Goal: Task Accomplishment & Management: Complete application form

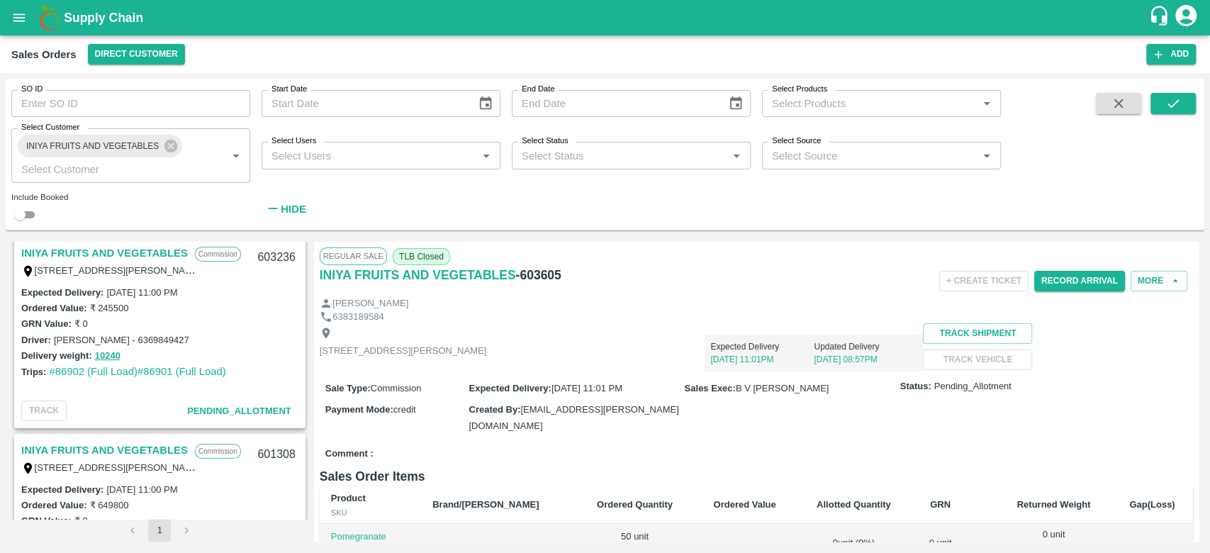
scroll to position [134, 0]
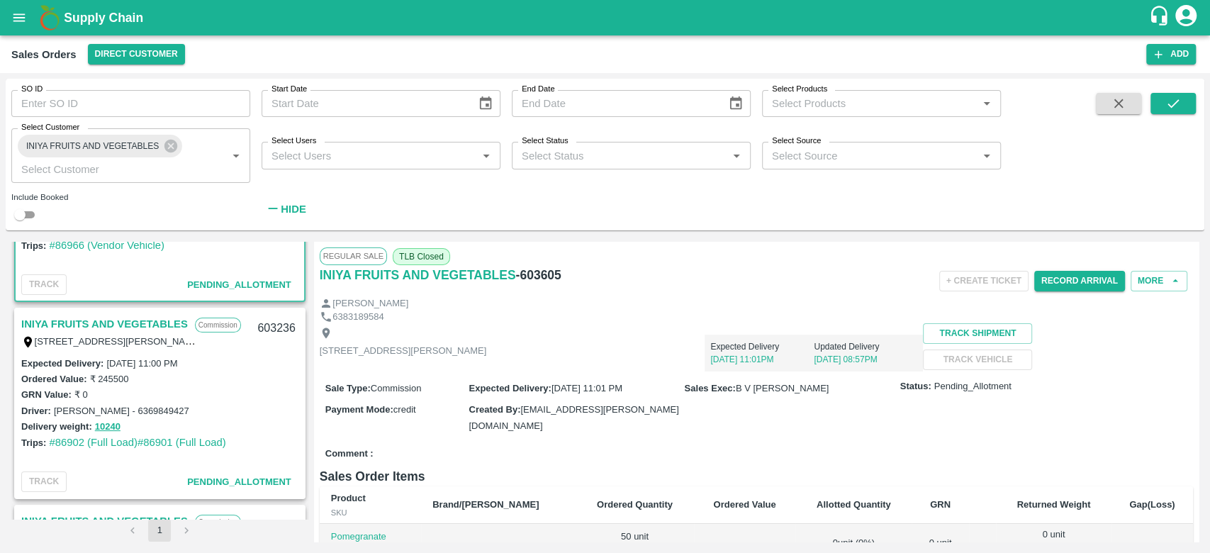
click at [126, 323] on link "INIYA FRUITS AND VEGETABLES" at bounding box center [104, 324] width 167 height 18
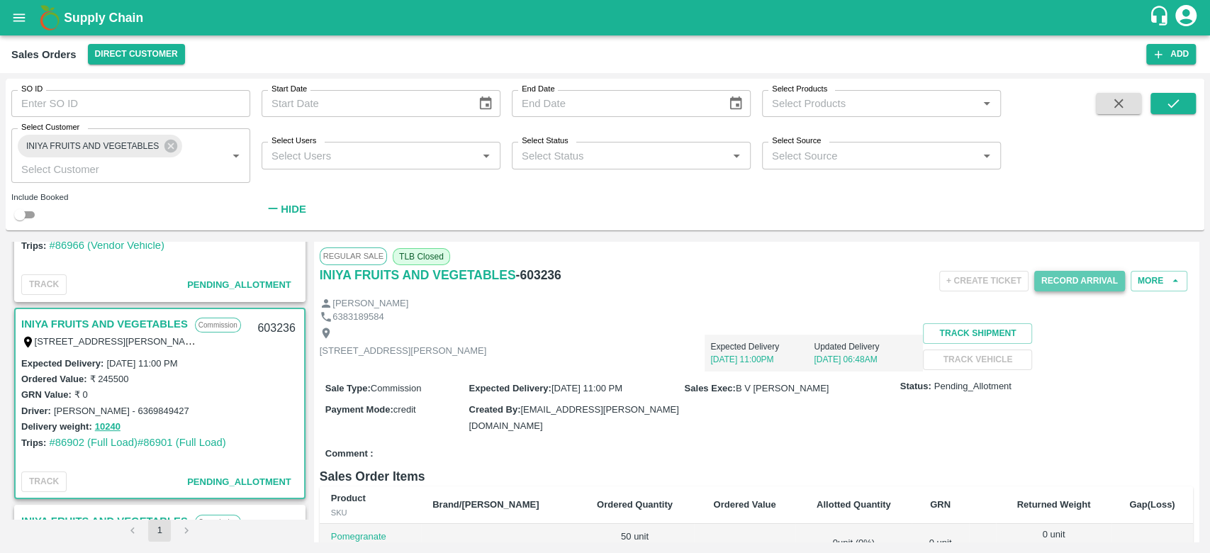
click at [1063, 286] on button "Record Arrival" at bounding box center [1080, 281] width 91 height 21
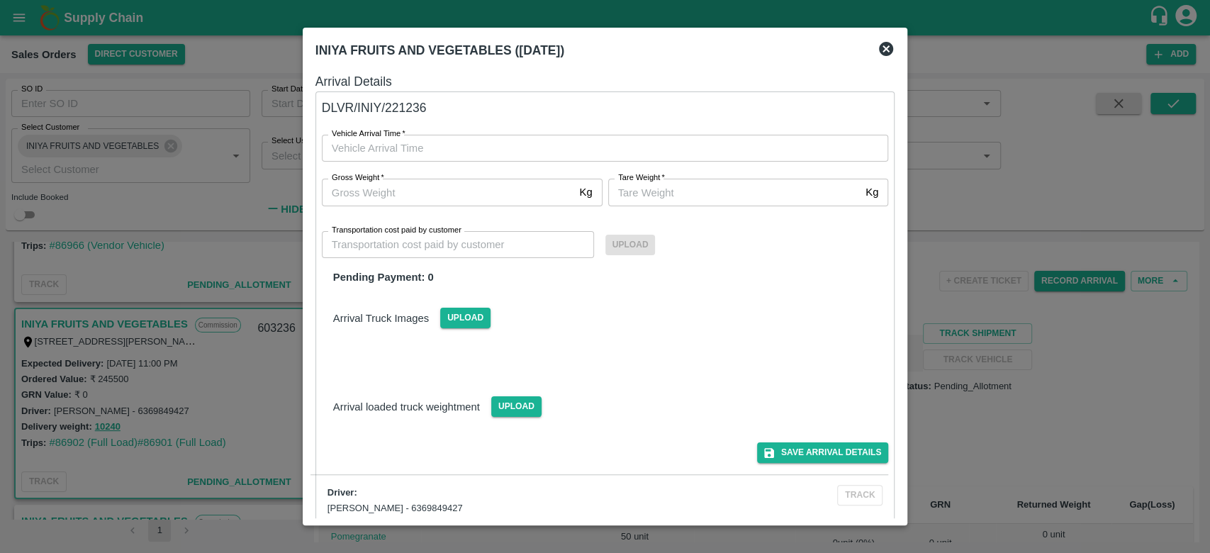
click at [879, 48] on icon at bounding box center [886, 48] width 17 height 17
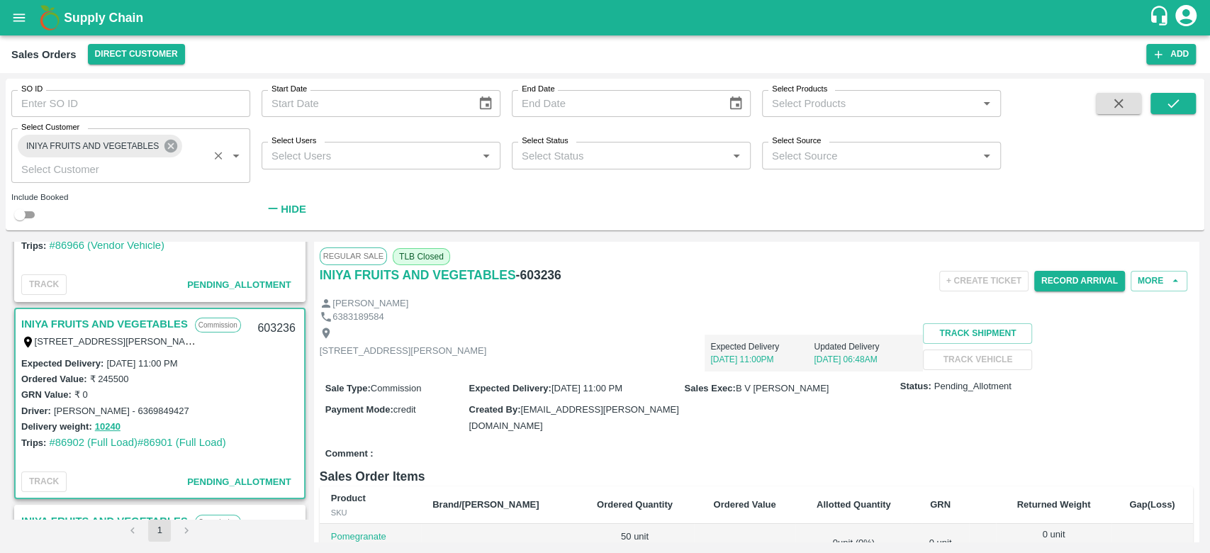
click at [174, 149] on icon at bounding box center [171, 146] width 13 height 13
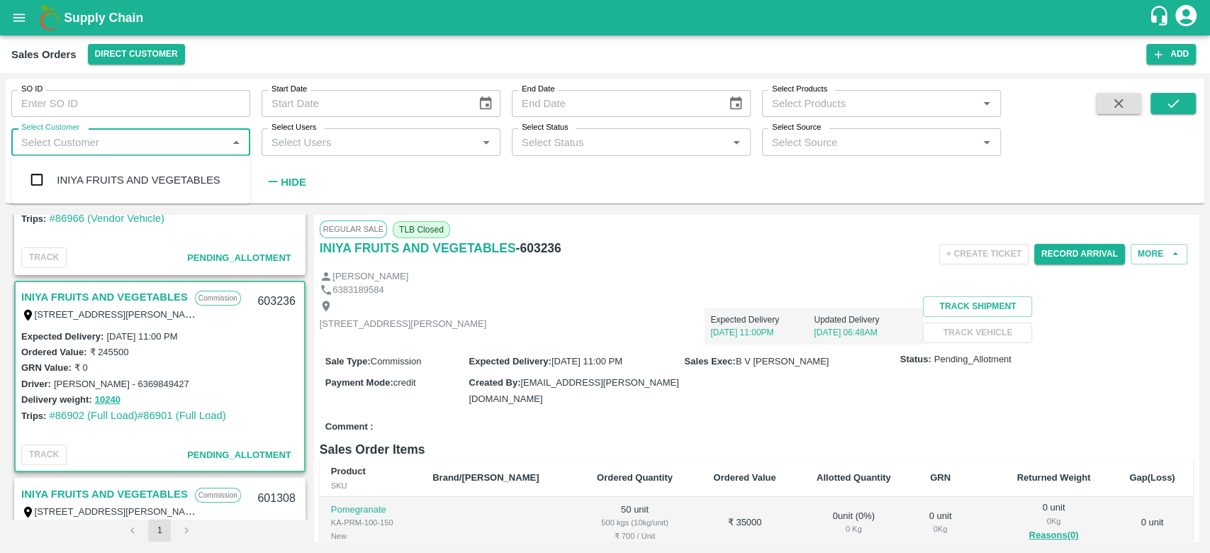
click at [174, 149] on input "Select Customer" at bounding box center [119, 142] width 207 height 18
type input "mkl"
click at [35, 177] on input "checkbox" at bounding box center [37, 180] width 28 height 28
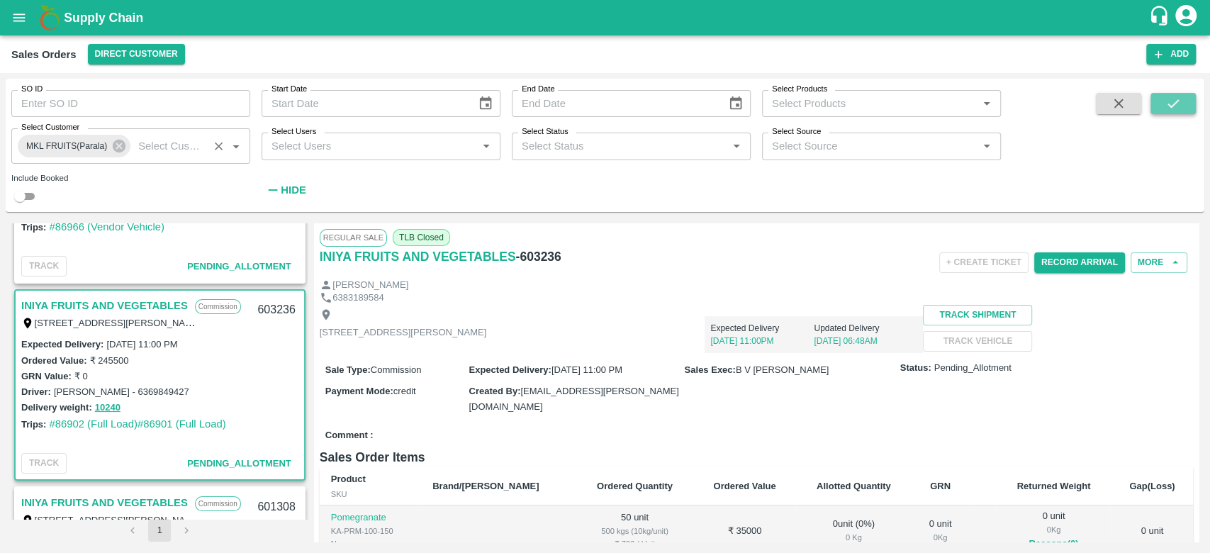
click at [1176, 101] on icon "submit" at bounding box center [1173, 103] width 11 height 9
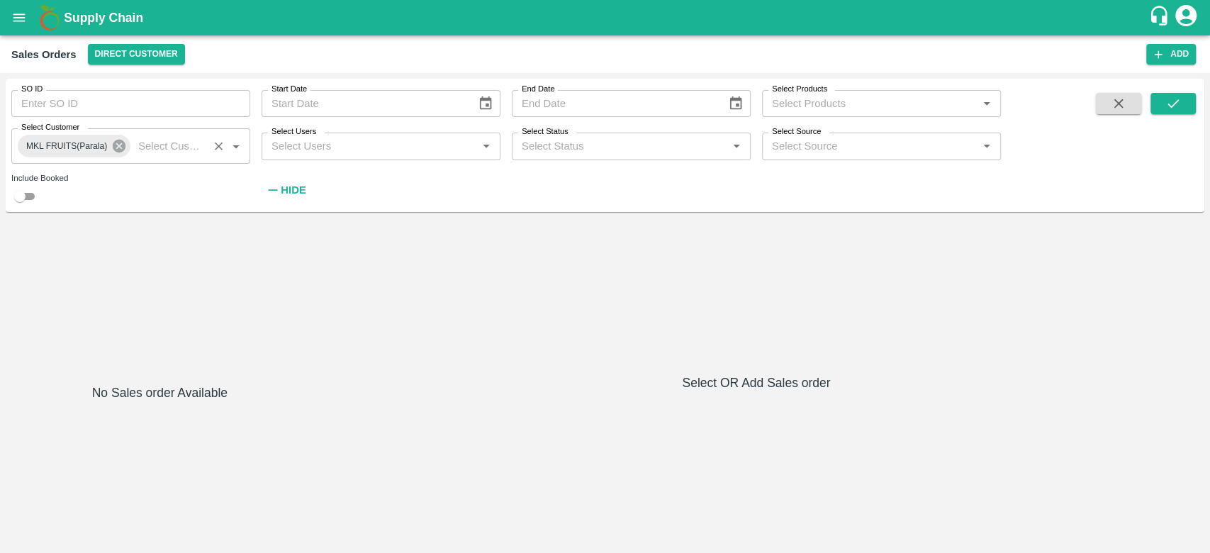
click at [119, 149] on icon at bounding box center [119, 146] width 13 height 13
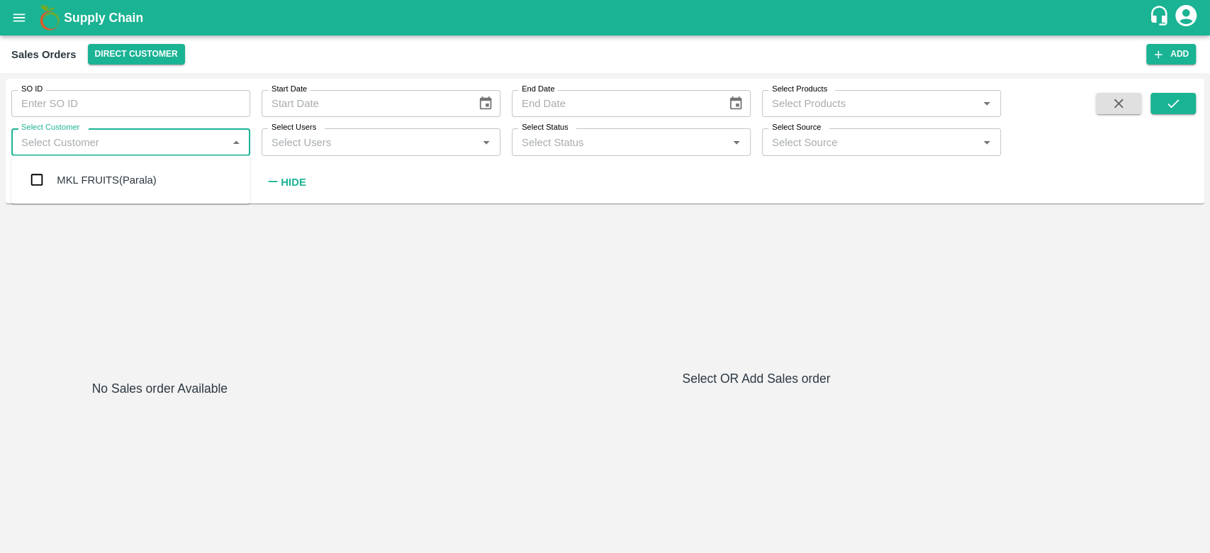
click at [119, 149] on input "Select Customer" at bounding box center [119, 142] width 207 height 18
type input "INIYA"
click at [55, 179] on div "INIYA FRUITS AND VEGETABLES" at bounding box center [130, 180] width 239 height 37
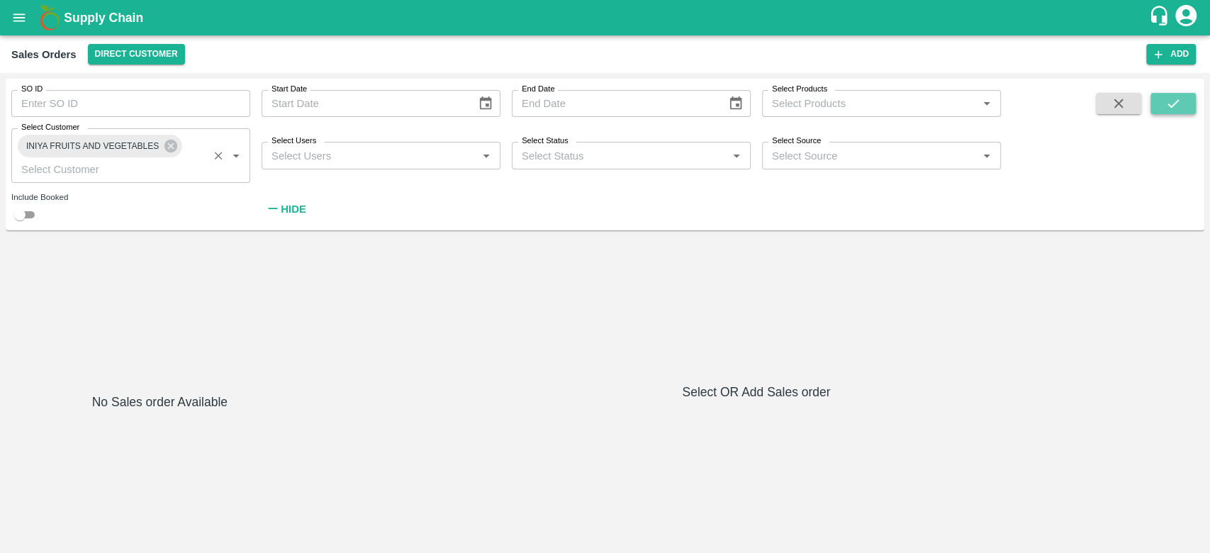
click at [1170, 97] on icon "submit" at bounding box center [1174, 104] width 16 height 16
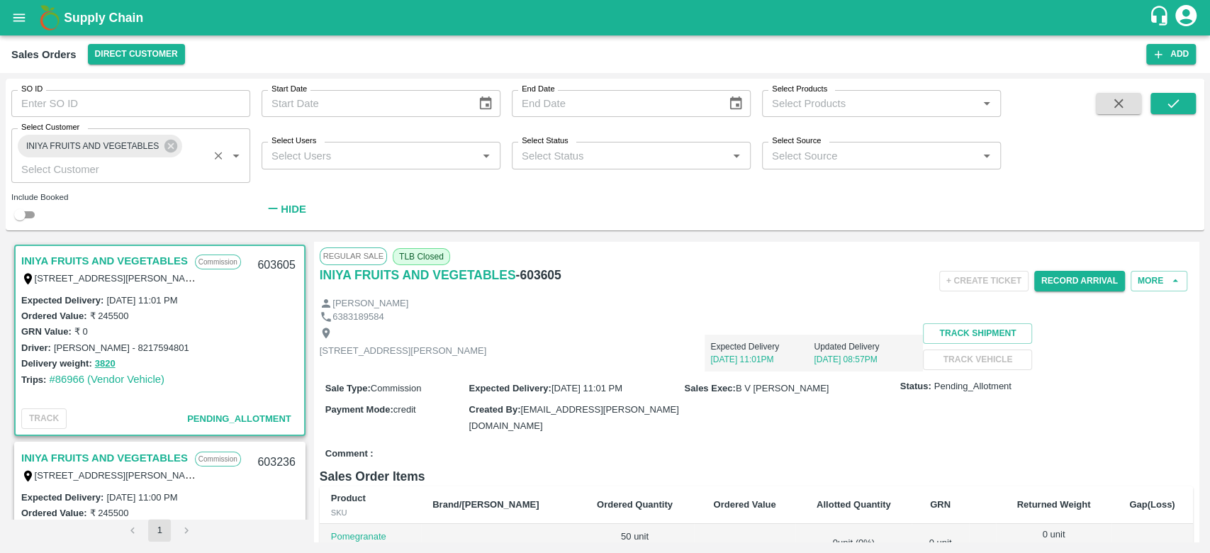
click at [689, 294] on div "+ Create Ticket Record Arrival More" at bounding box center [902, 281] width 583 height 32
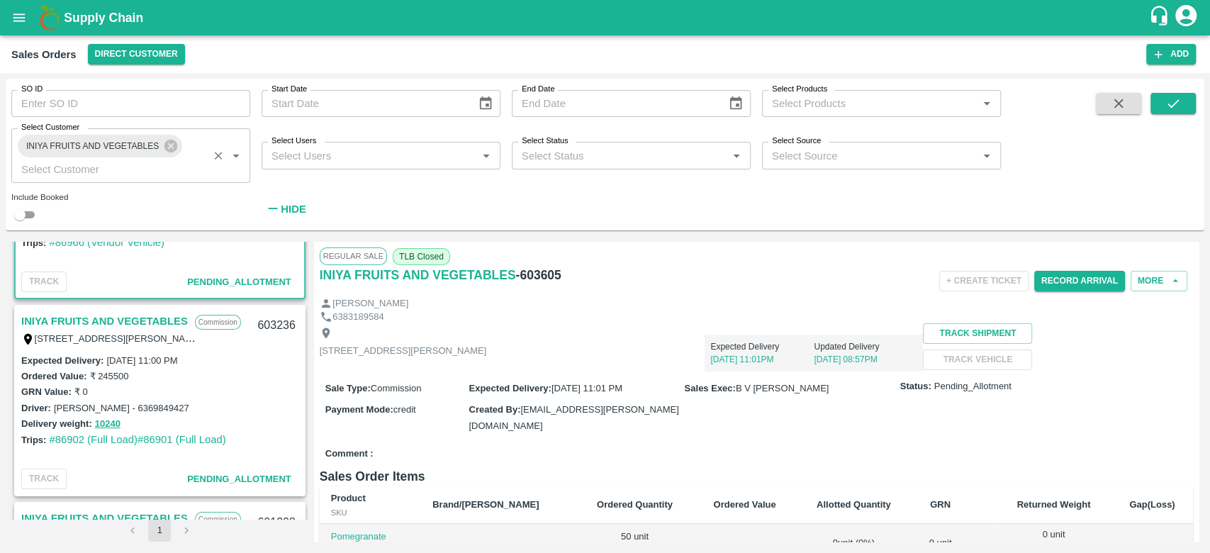
scroll to position [141, 0]
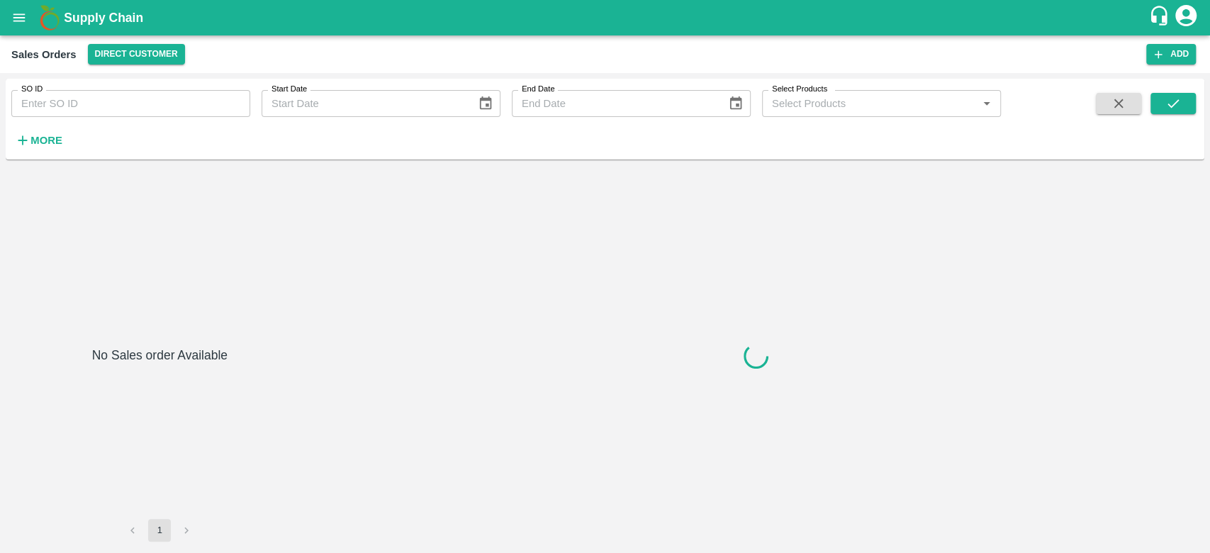
type input "601193"
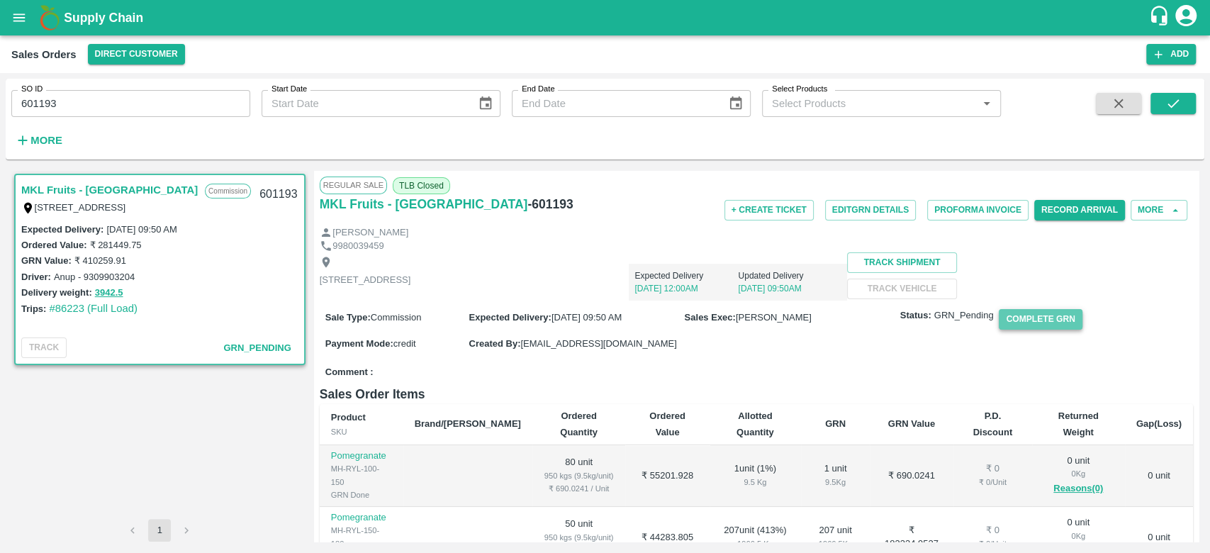
click at [1049, 330] on button "Complete GRN" at bounding box center [1040, 319] width 83 height 21
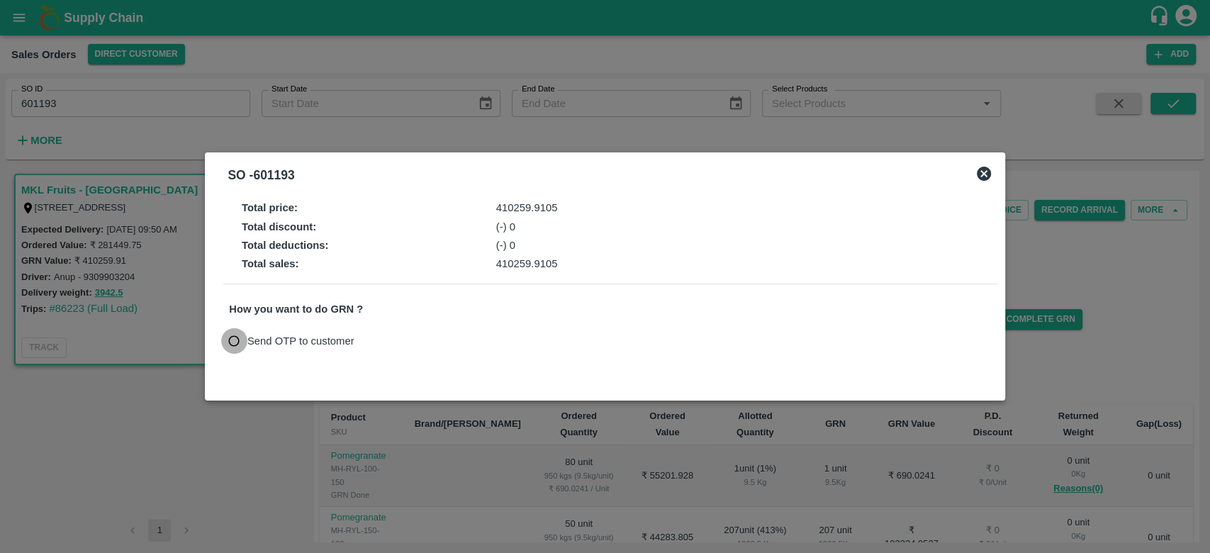
click at [238, 340] on input "Send OTP to customer" at bounding box center [234, 341] width 26 height 26
radio input "true"
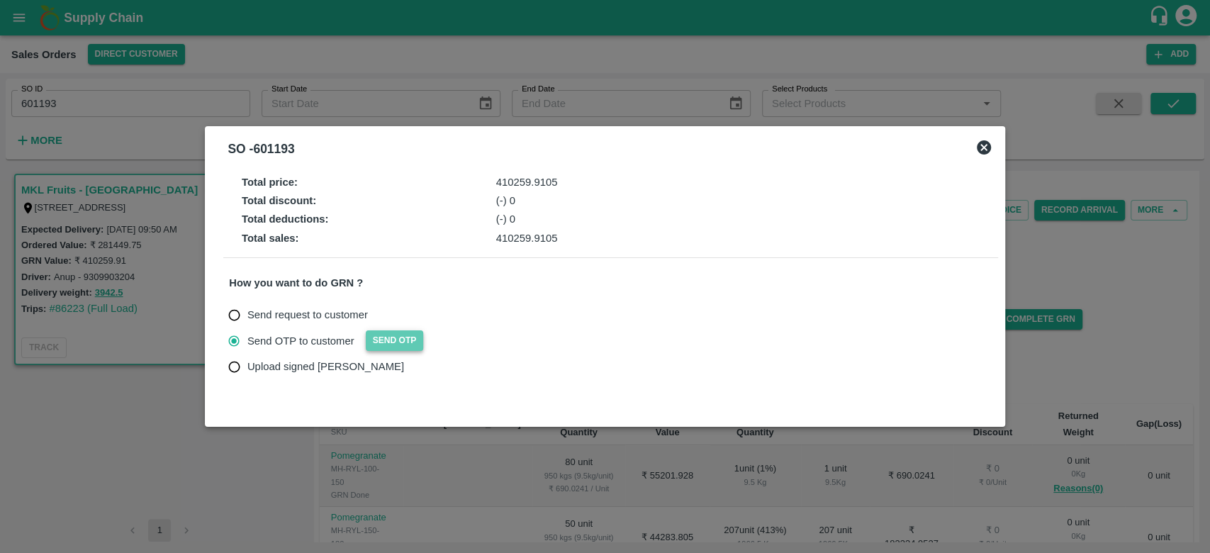
click at [386, 350] on button "Send OTP" at bounding box center [395, 340] width 58 height 21
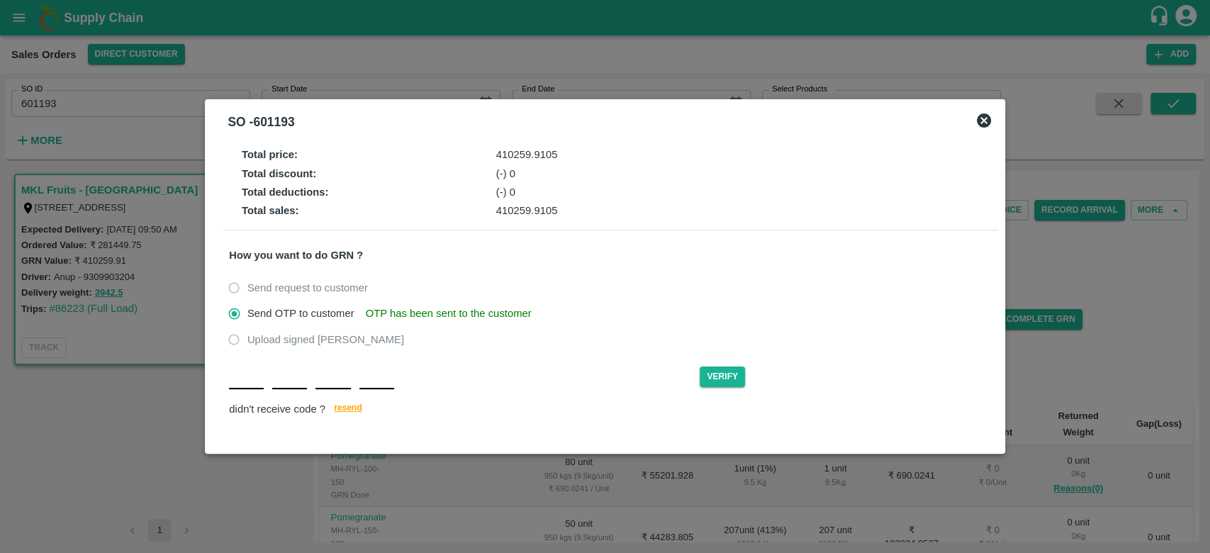
click at [245, 386] on input "text" at bounding box center [246, 377] width 35 height 26
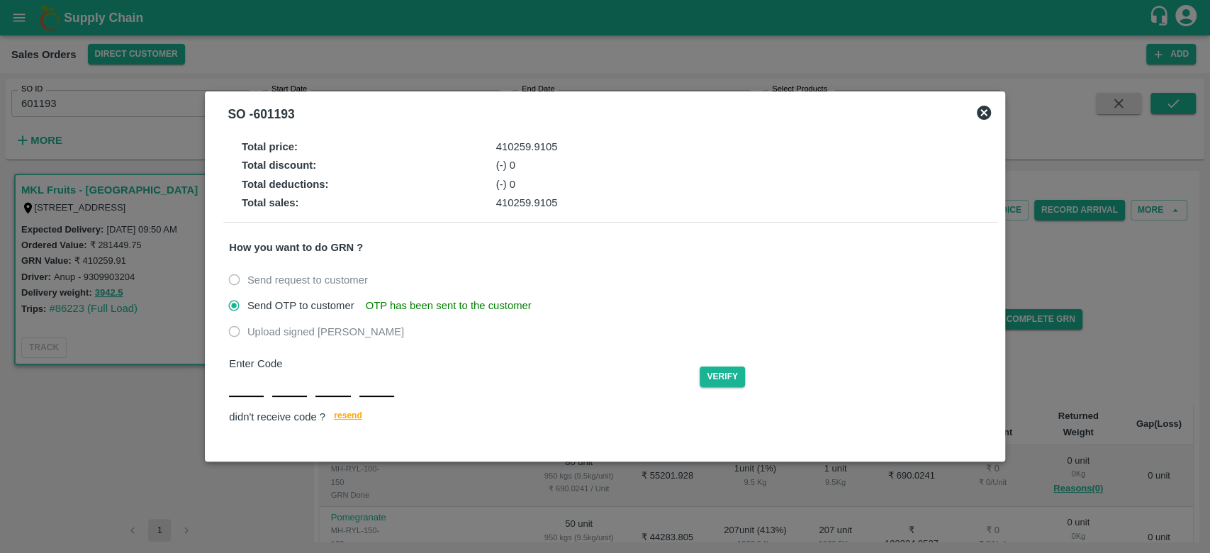
click at [979, 116] on icon at bounding box center [984, 112] width 17 height 17
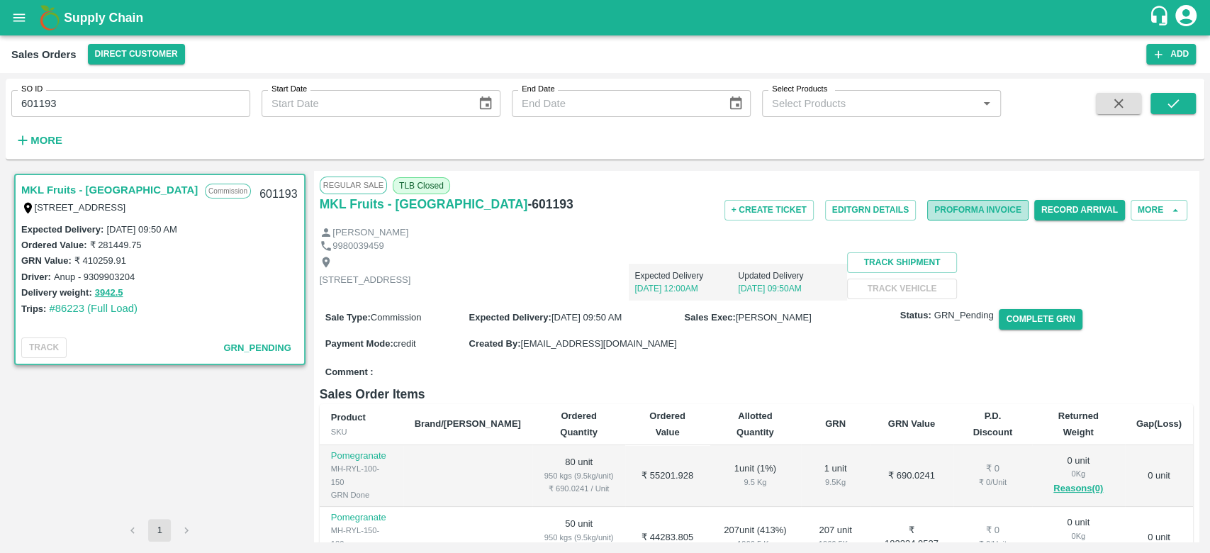
click at [939, 210] on button "Proforma Invoice" at bounding box center [978, 210] width 101 height 21
click at [1027, 330] on button "Complete GRN" at bounding box center [1040, 319] width 83 height 21
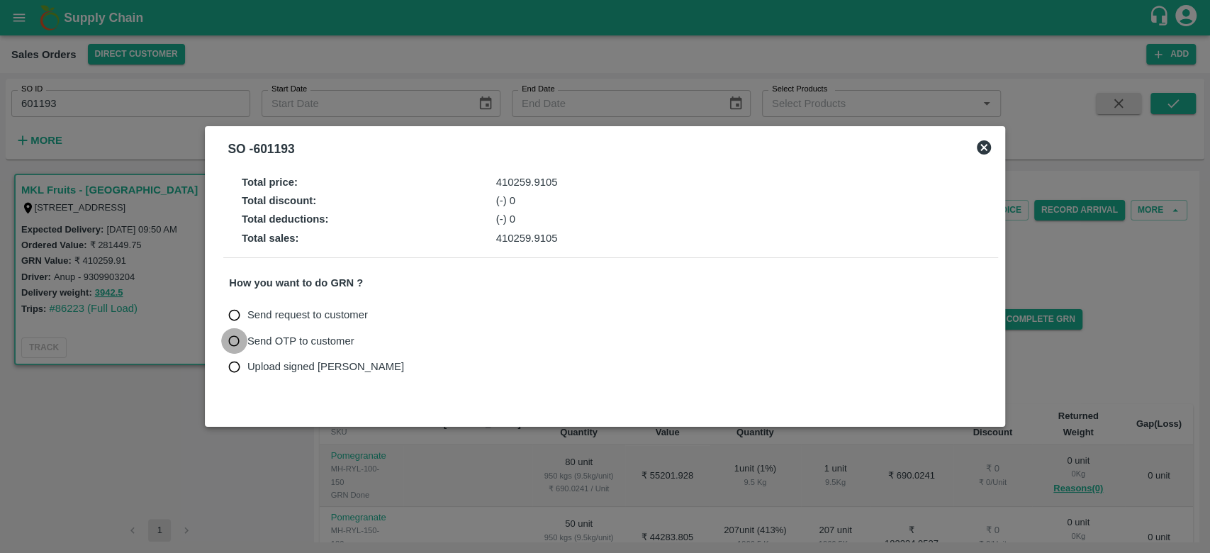
click at [227, 338] on input "Send OTP to customer" at bounding box center [234, 341] width 26 height 26
radio input "true"
click at [369, 339] on button "Send OTP" at bounding box center [395, 340] width 58 height 21
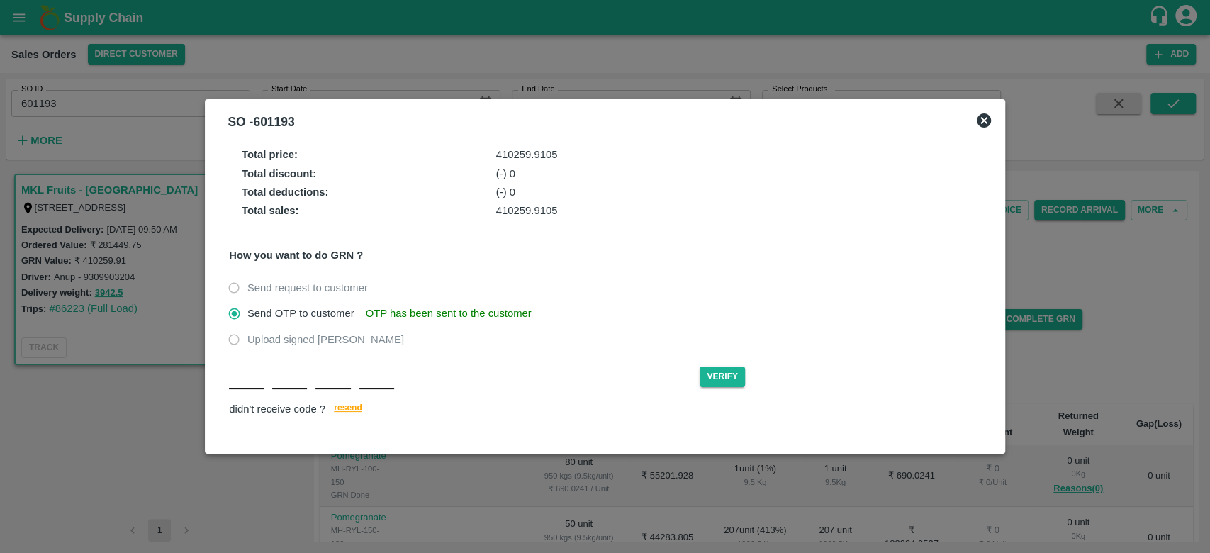
click at [253, 393] on div "Verify didn't receive code ? [GEOGRAPHIC_DATA]" at bounding box center [610, 391] width 763 height 55
type input "L"
type input "Q"
type input "C"
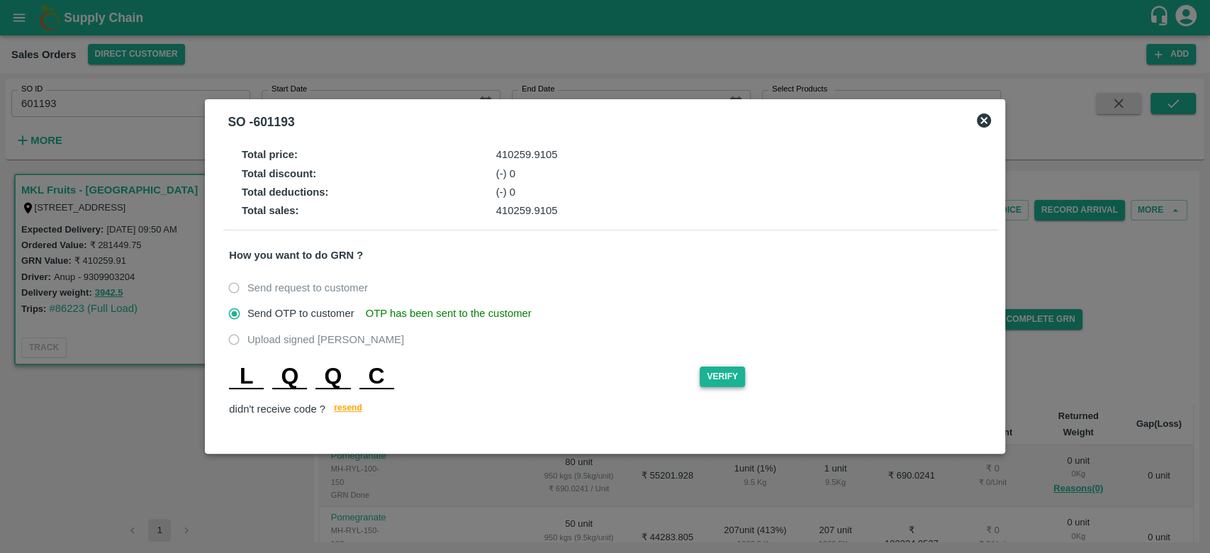
click at [729, 371] on button "Verify" at bounding box center [722, 377] width 45 height 21
